Goal: Task Accomplishment & Management: Manage account settings

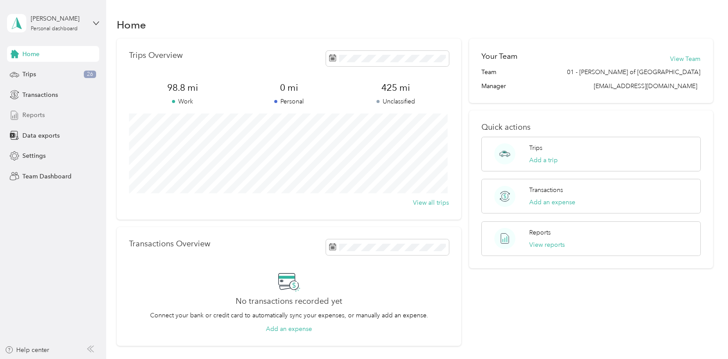
click at [33, 114] on span "Reports" at bounding box center [33, 115] width 22 height 9
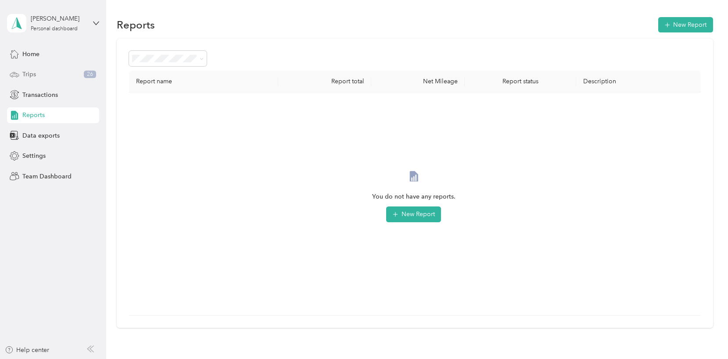
click at [37, 73] on div "Trips 26" at bounding box center [53, 75] width 92 height 16
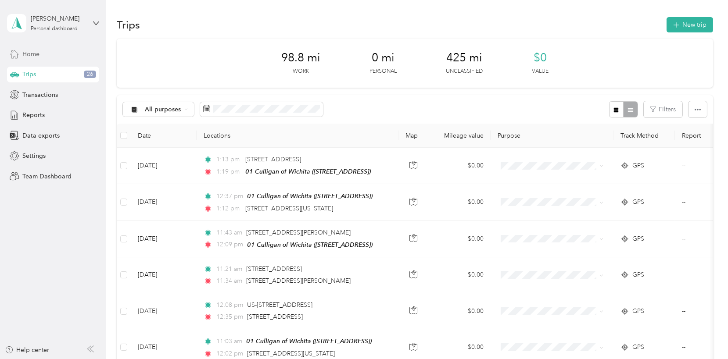
click at [20, 55] on div "Home" at bounding box center [53, 54] width 92 height 16
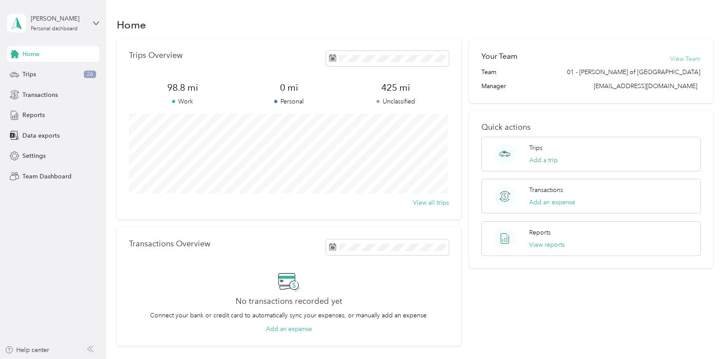
click at [680, 60] on button "View Team" at bounding box center [685, 58] width 30 height 9
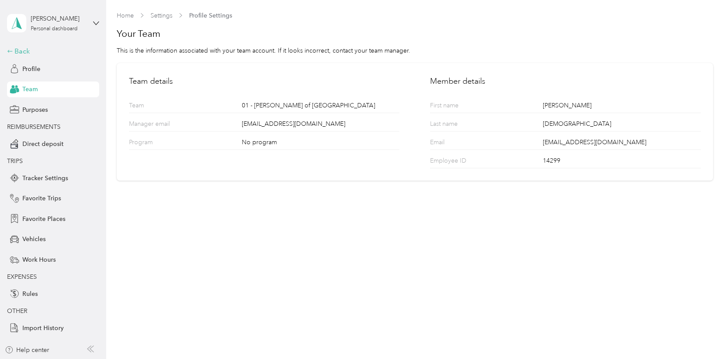
click at [11, 48] on icon at bounding box center [10, 51] width 6 height 6
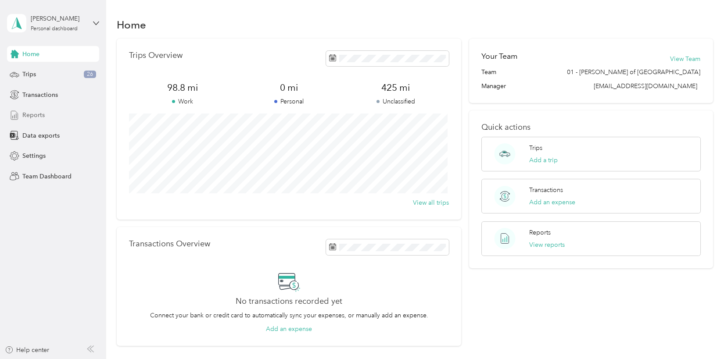
click at [35, 115] on span "Reports" at bounding box center [33, 115] width 22 height 9
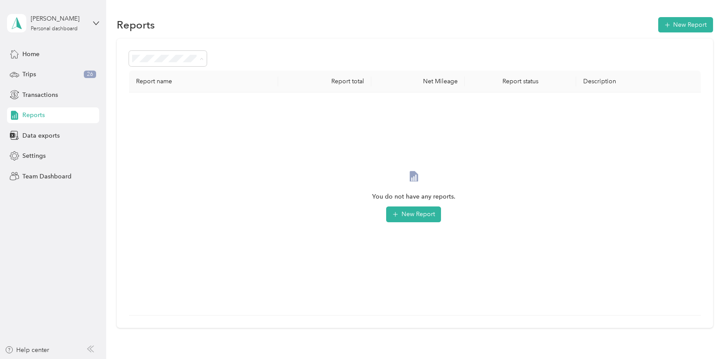
click at [178, 106] on span "Needs approval" at bounding box center [158, 104] width 45 height 7
click at [153, 74] on span "All Reports" at bounding box center [151, 73] width 30 height 7
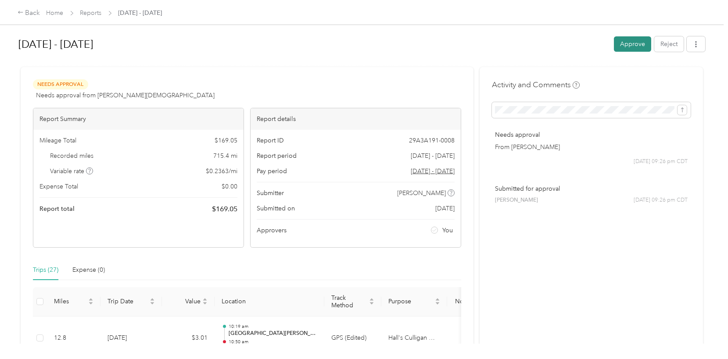
click at [628, 45] on button "Approve" at bounding box center [632, 43] width 37 height 15
